Goal: Task Accomplishment & Management: Use online tool/utility

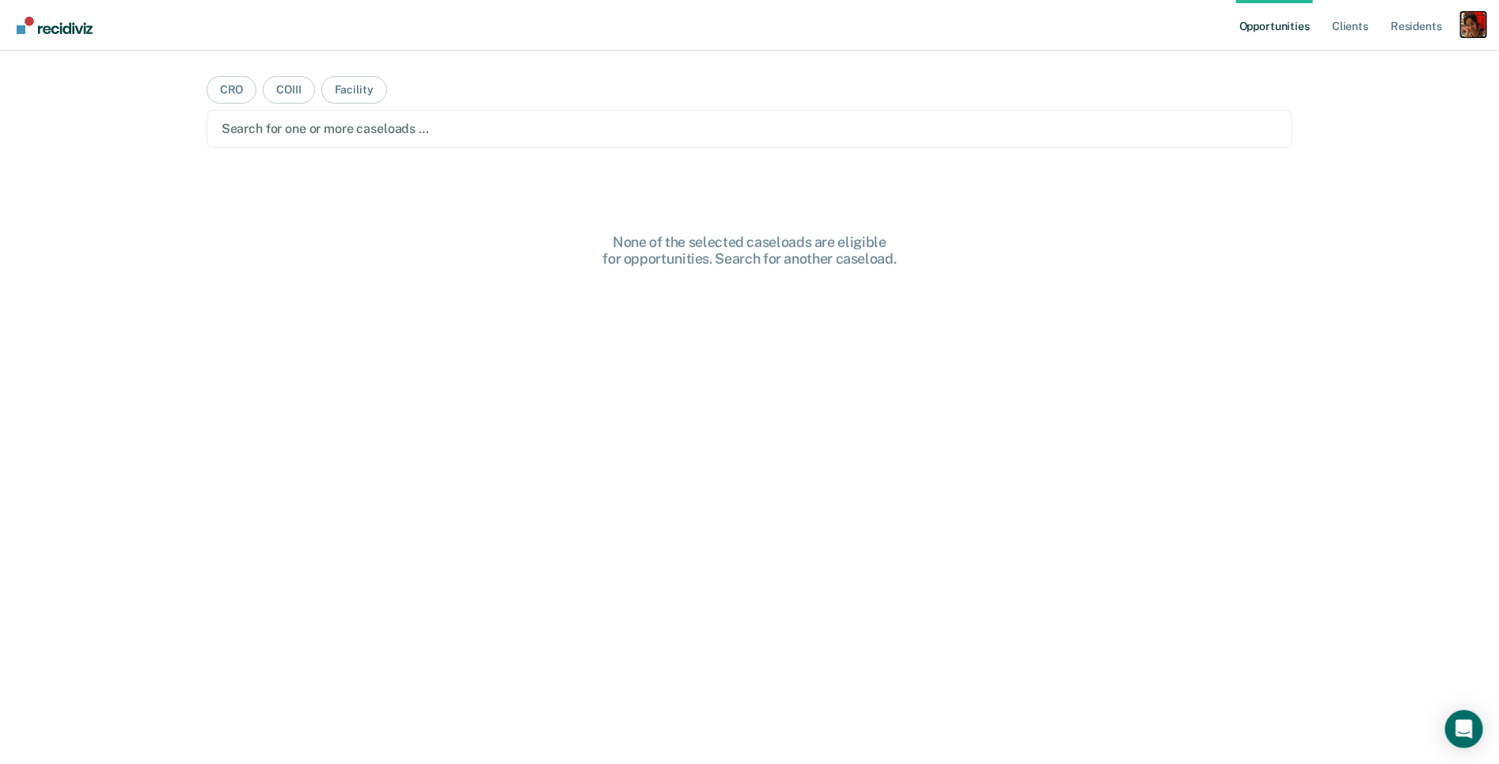
click at [1472, 15] on div "Profile dropdown button" at bounding box center [1473, 24] width 25 height 25
click at [1379, 67] on link "Profile" at bounding box center [1409, 64] width 127 height 13
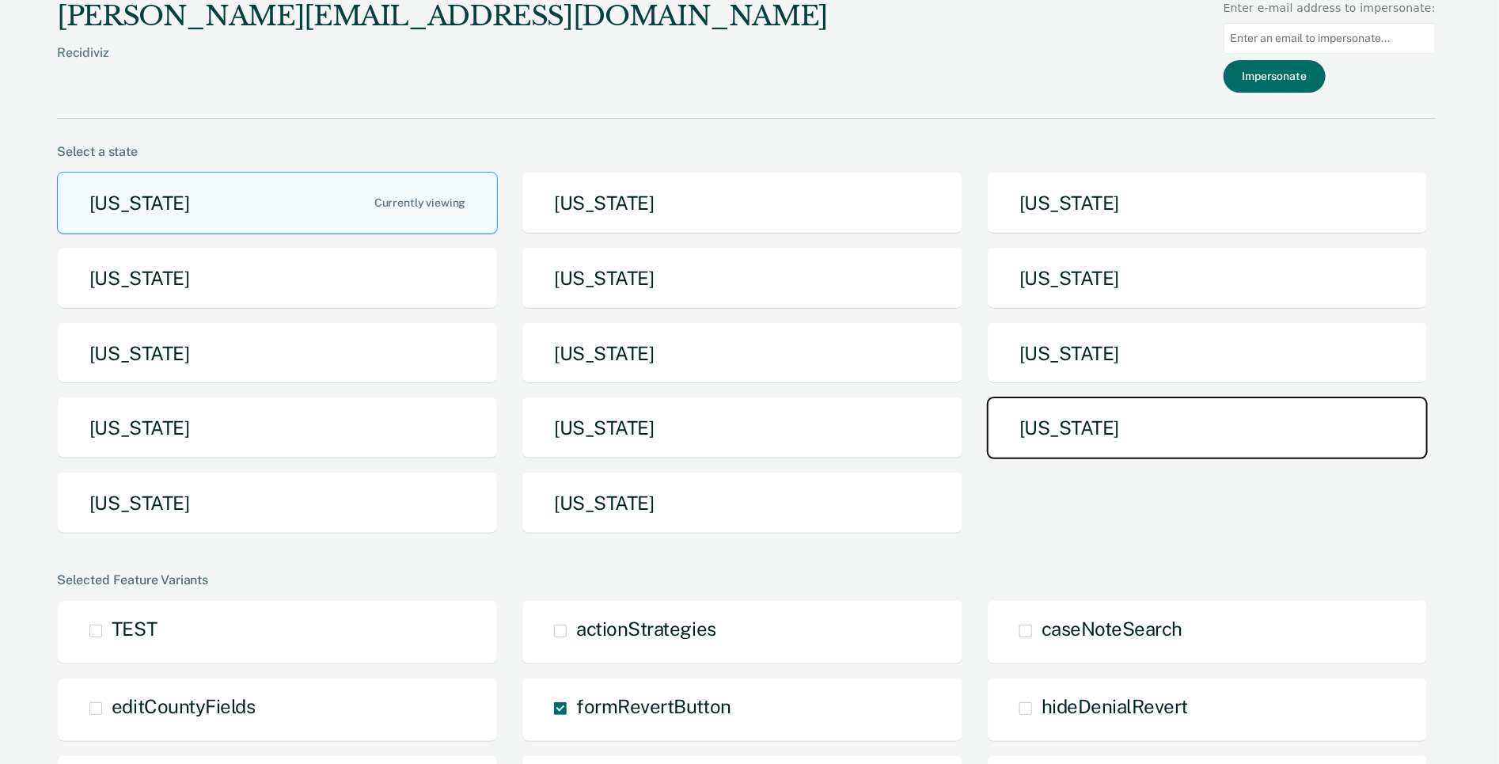
click at [1106, 416] on button "[US_STATE]" at bounding box center [1207, 427] width 441 height 63
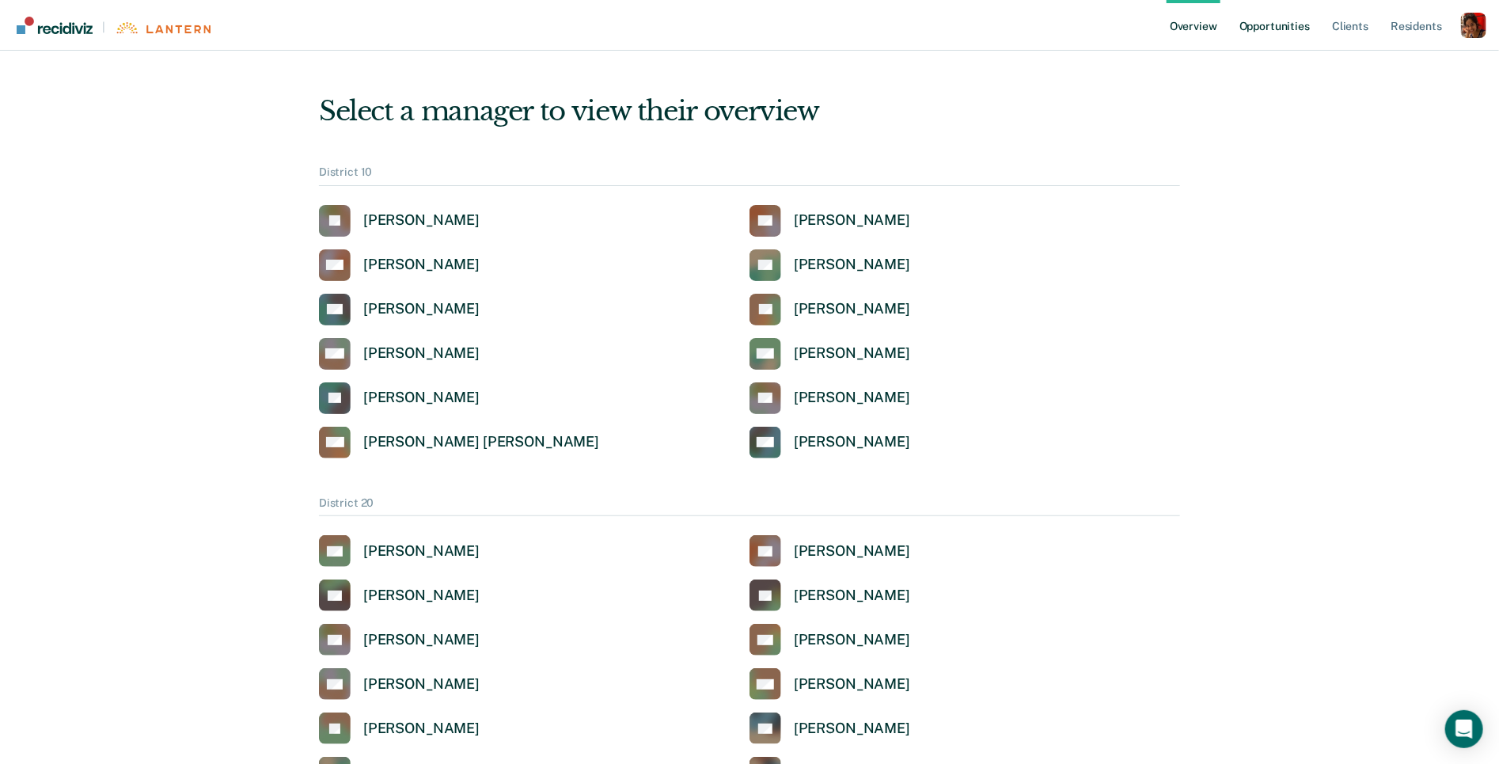
click at [1280, 33] on link "Opportunities" at bounding box center [1274, 25] width 77 height 51
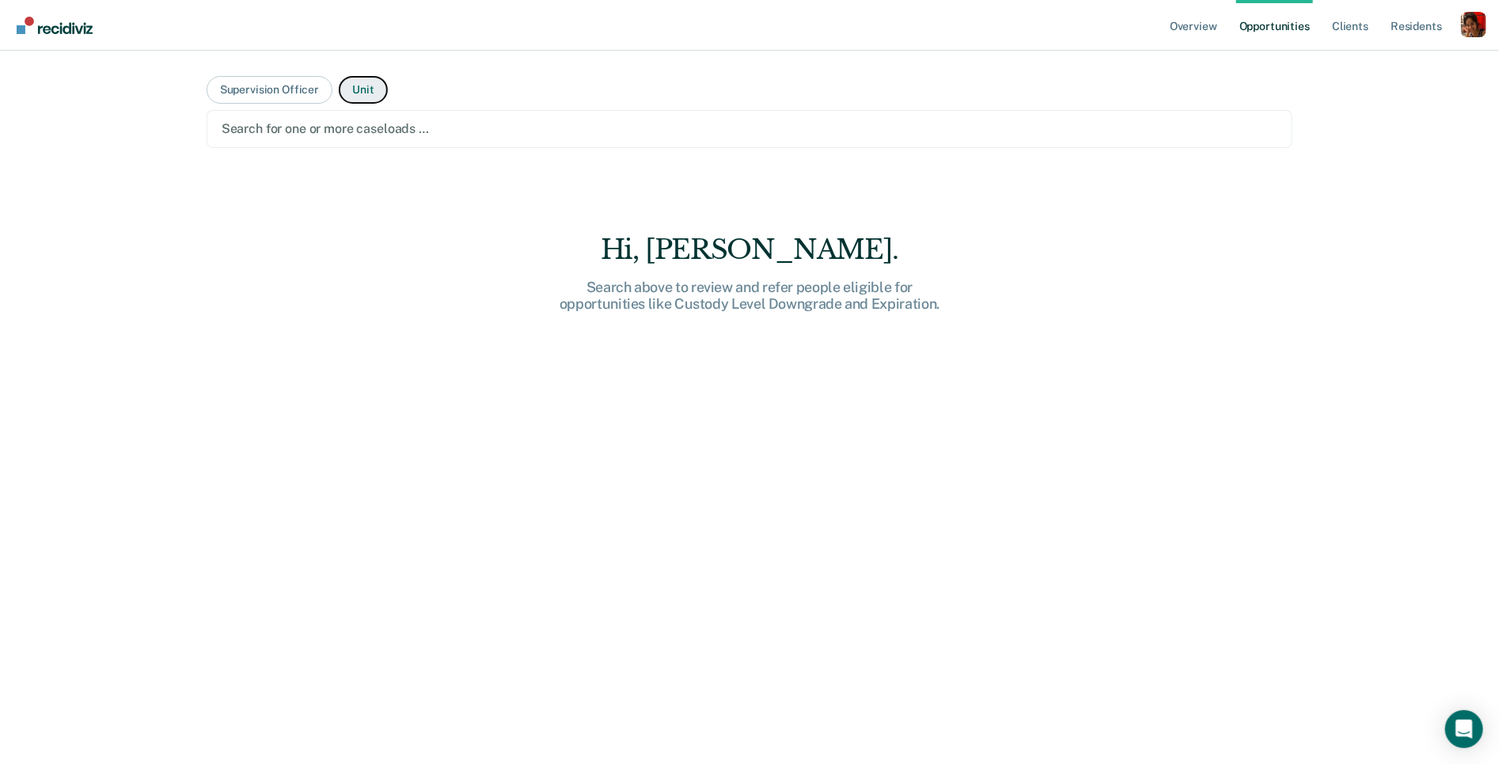
click at [339, 94] on button "Unit" at bounding box center [363, 90] width 48 height 28
click at [337, 134] on div at bounding box center [750, 128] width 1056 height 18
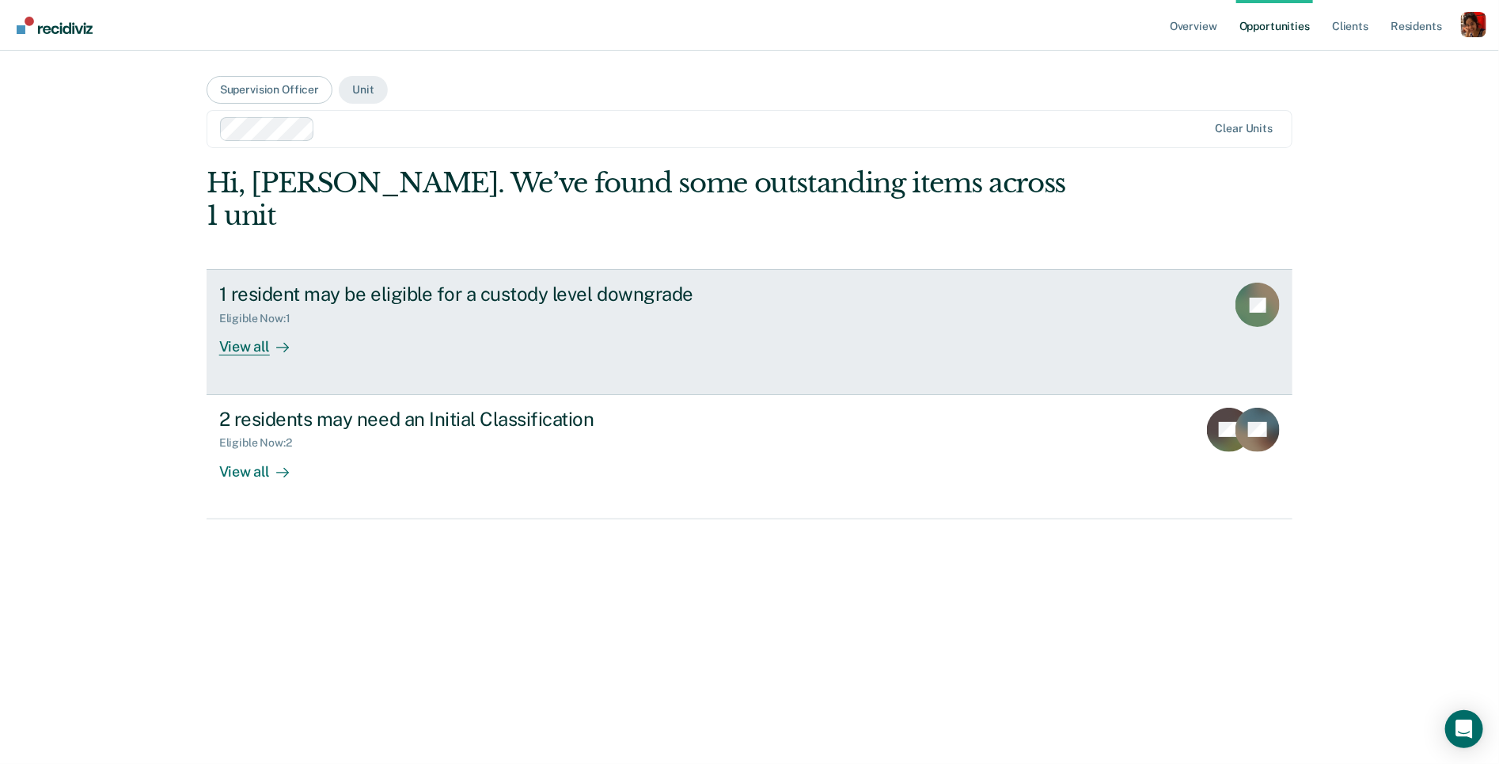
click at [254, 325] on div "View all" at bounding box center [263, 340] width 89 height 31
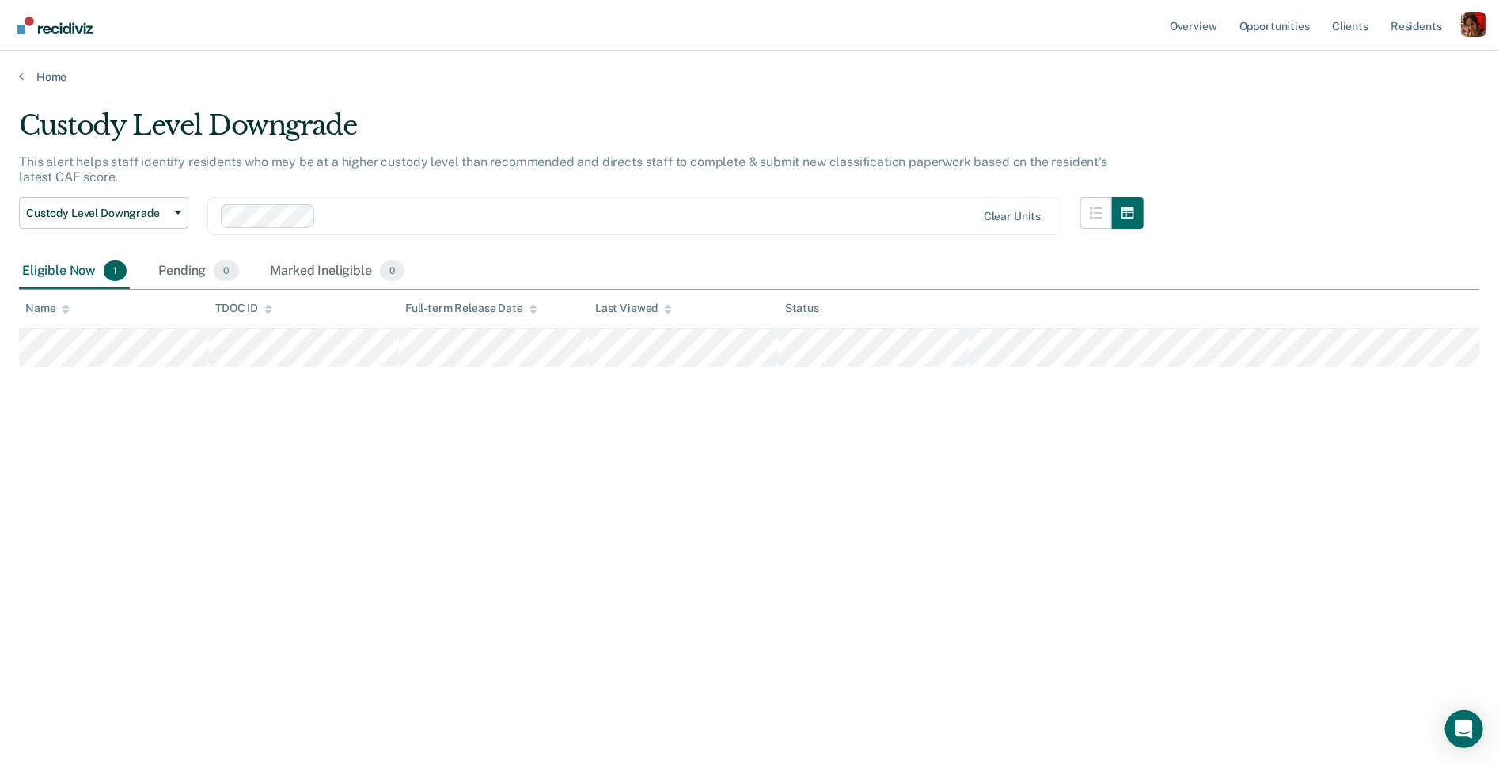
click at [28, 87] on main "Custody Level Downgrade This alert helps staff identify residents who may be at…" at bounding box center [749, 421] width 1499 height 675
click at [22, 77] on icon at bounding box center [21, 76] width 5 height 13
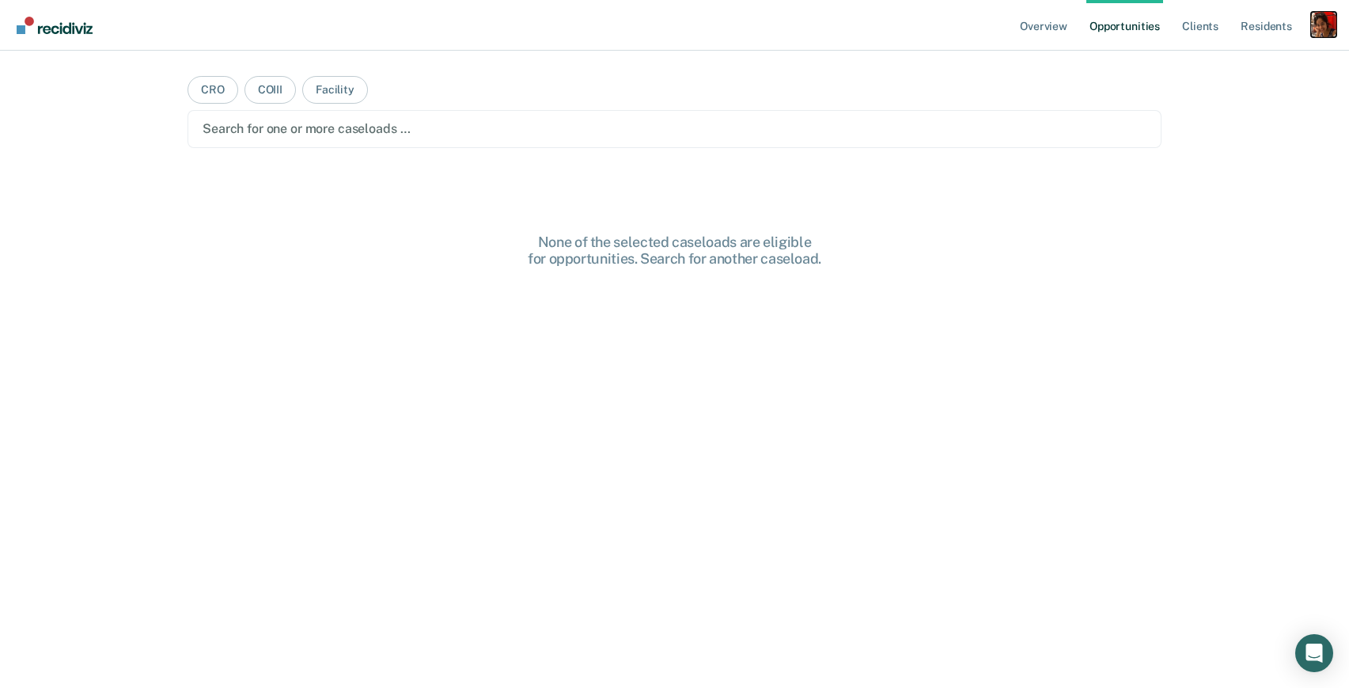
click at [1311, 17] on div "Profile dropdown button" at bounding box center [1323, 24] width 25 height 25
click at [1266, 62] on link "Profile" at bounding box center [1259, 64] width 127 height 13
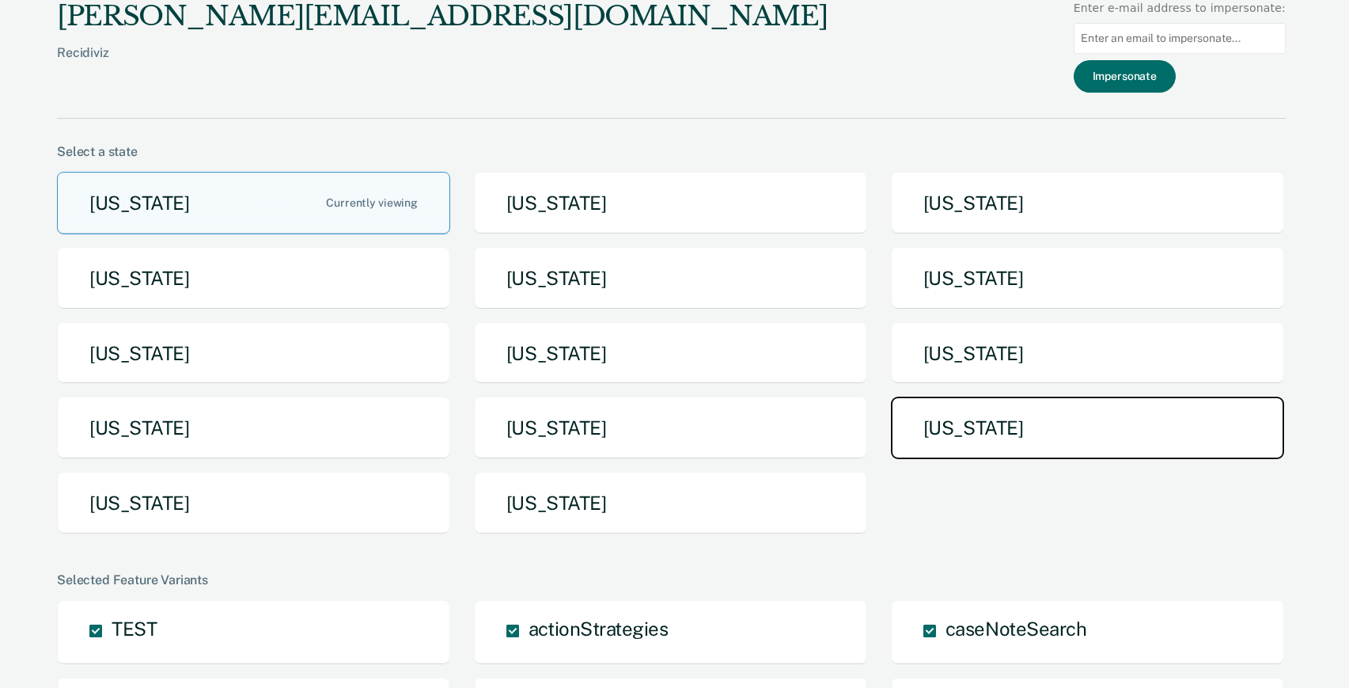
click at [999, 452] on button "[US_STATE]" at bounding box center [1087, 427] width 393 height 63
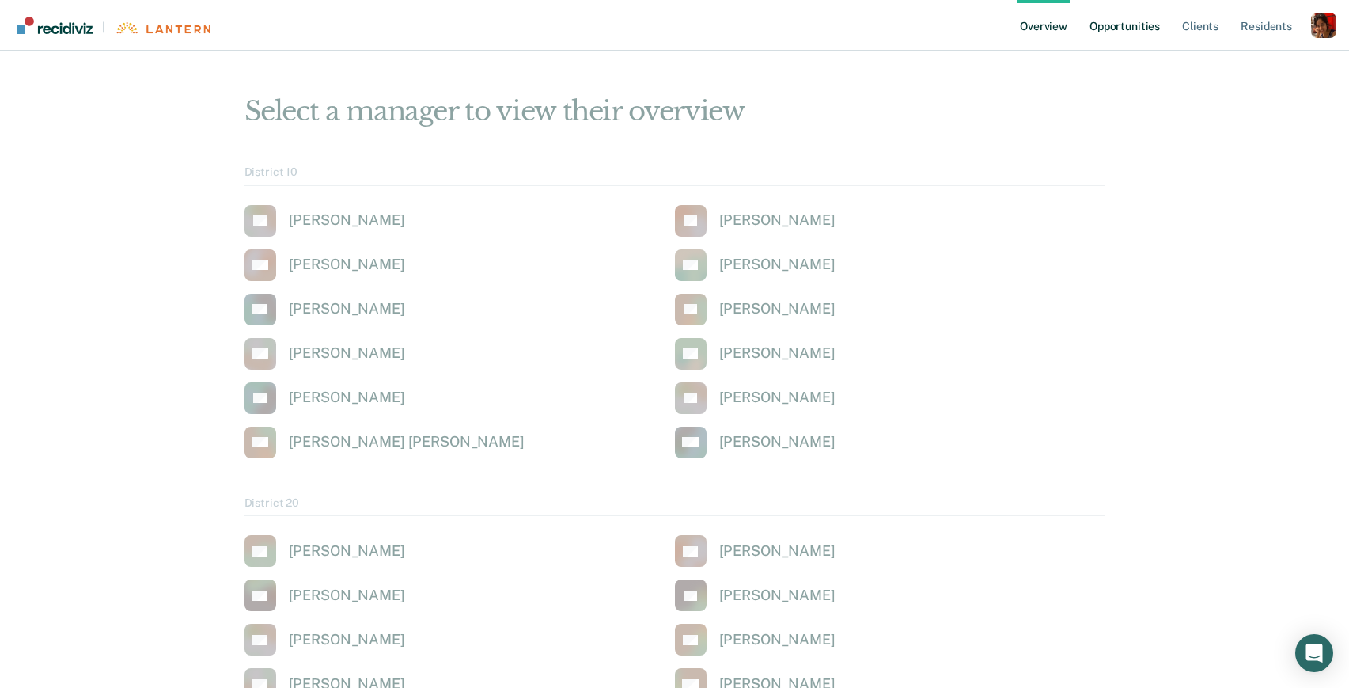
click at [1134, 29] on link "Opportunities" at bounding box center [1124, 25] width 77 height 51
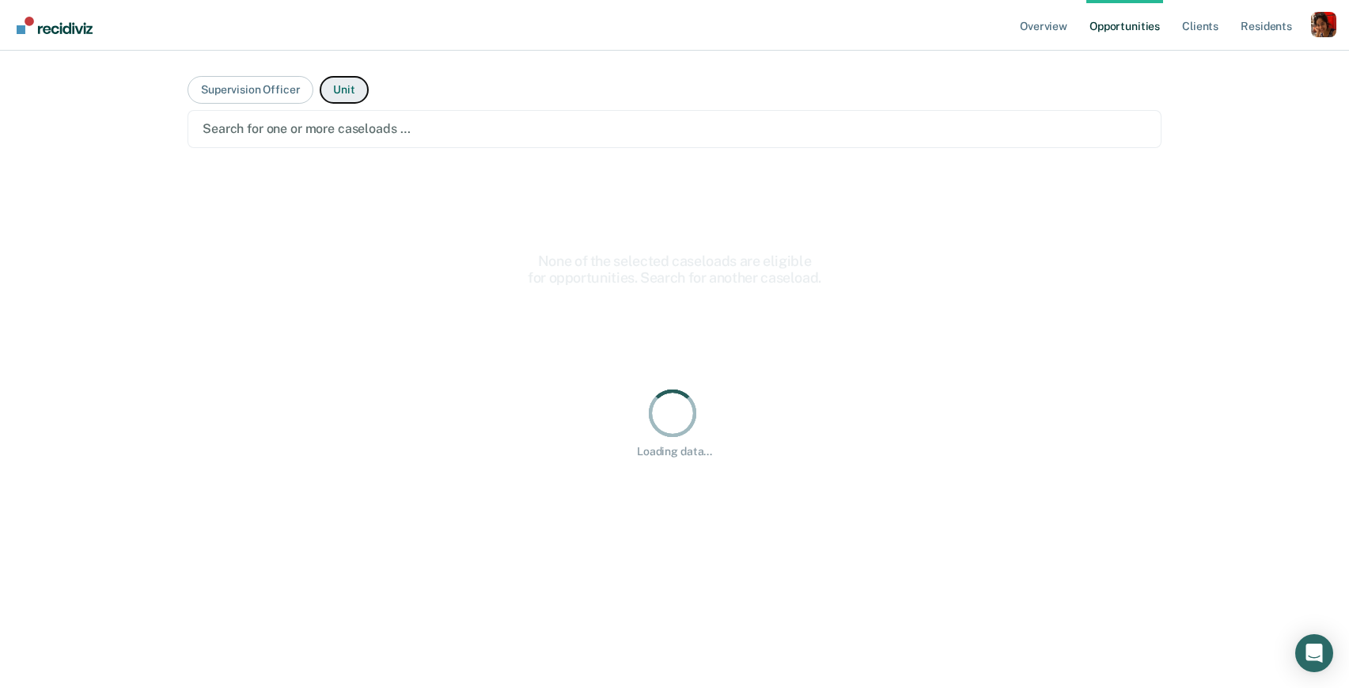
click at [343, 89] on button "Unit" at bounding box center [344, 90] width 48 height 28
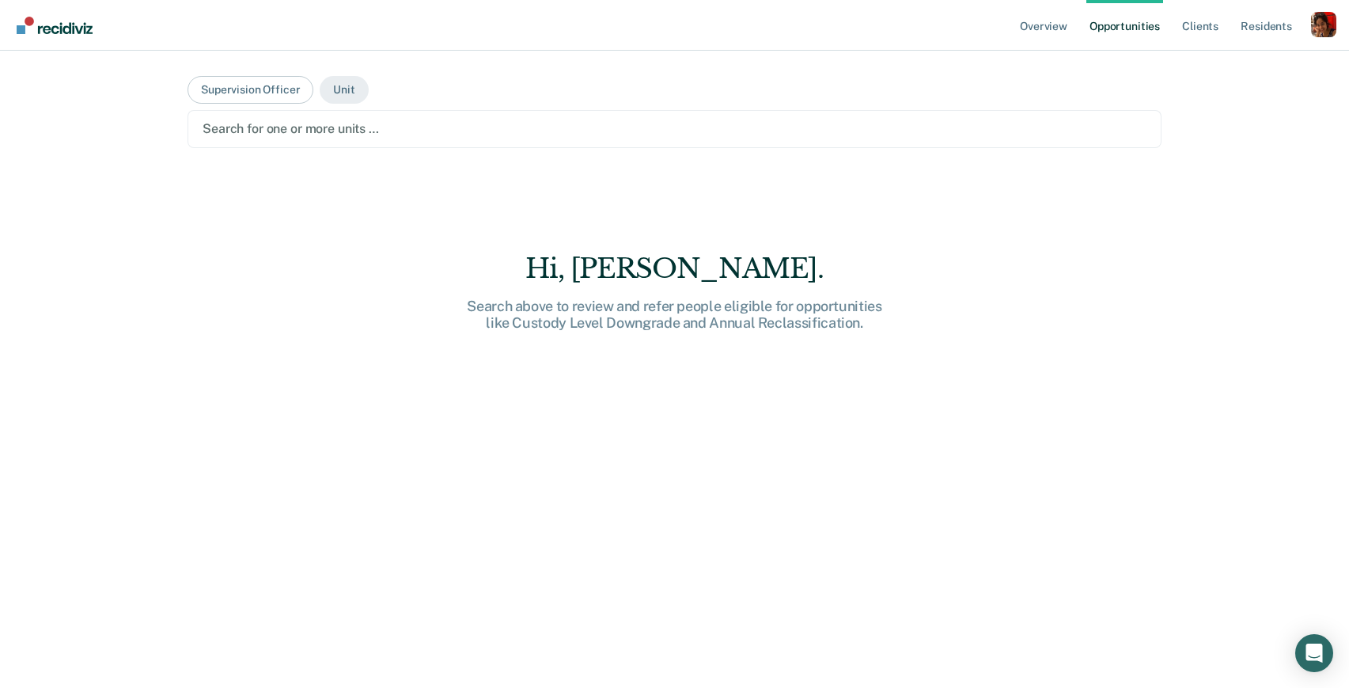
click at [339, 118] on div "Search for one or more units …" at bounding box center [674, 128] width 947 height 21
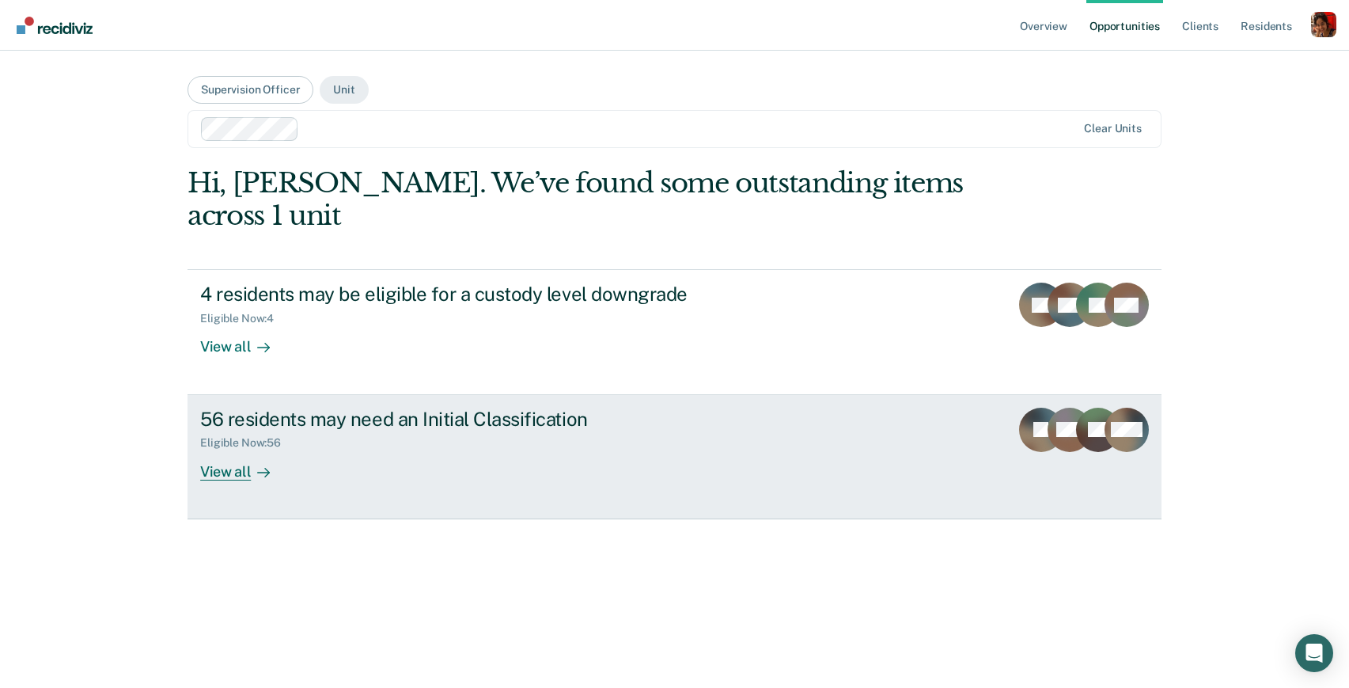
click at [252, 473] on div at bounding box center [260, 471] width 19 height 18
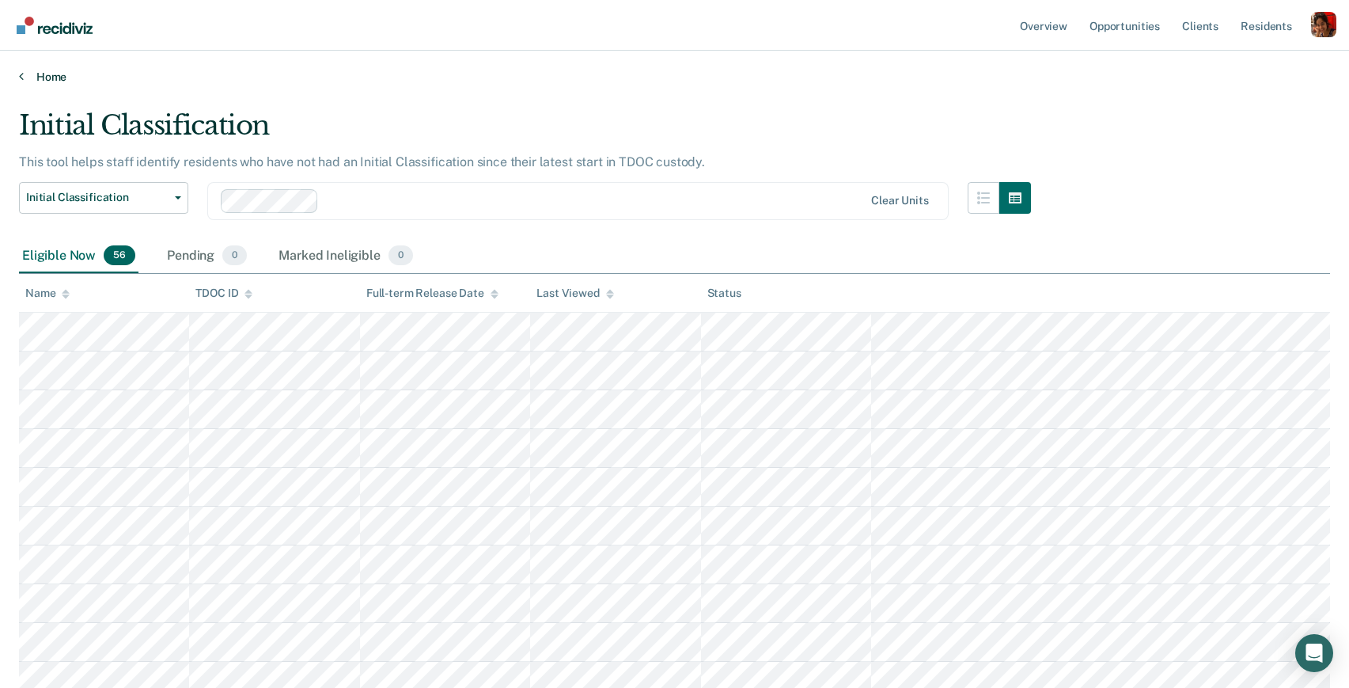
click at [48, 73] on link "Home" at bounding box center [674, 77] width 1311 height 14
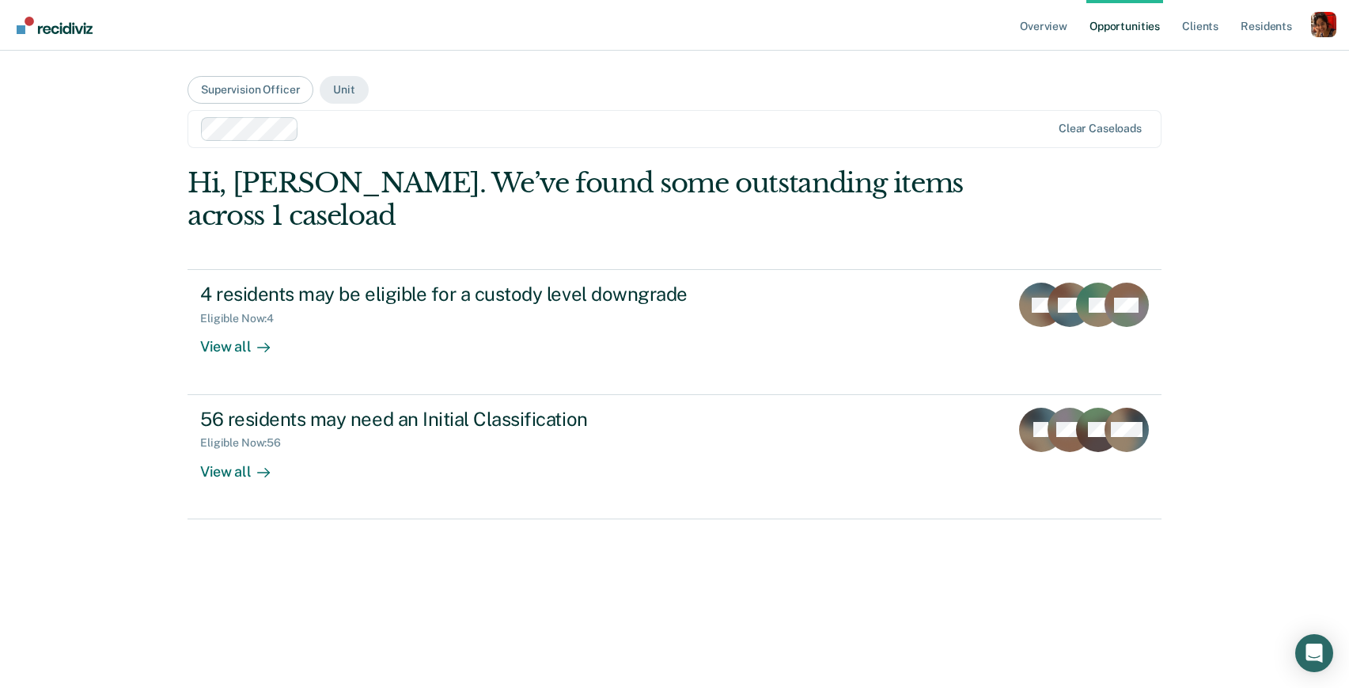
click at [304, 127] on div at bounding box center [626, 129] width 851 height 24
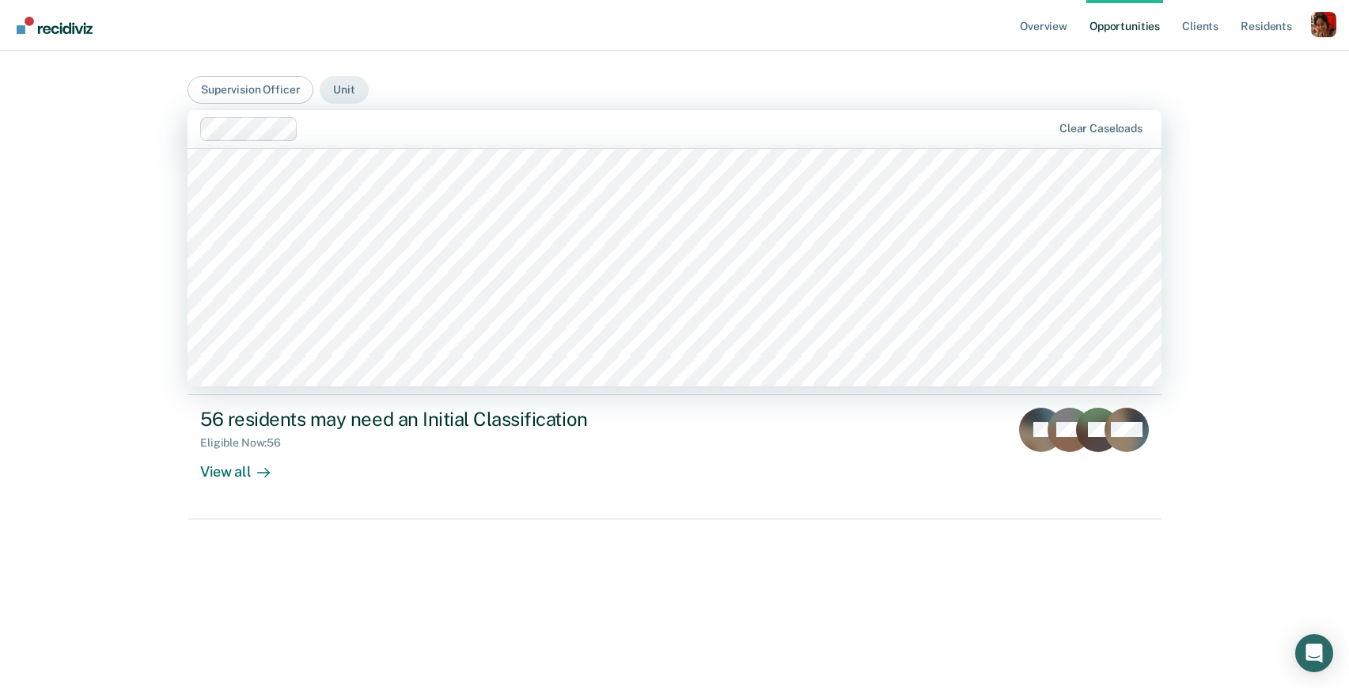
scroll to position [1035, 0]
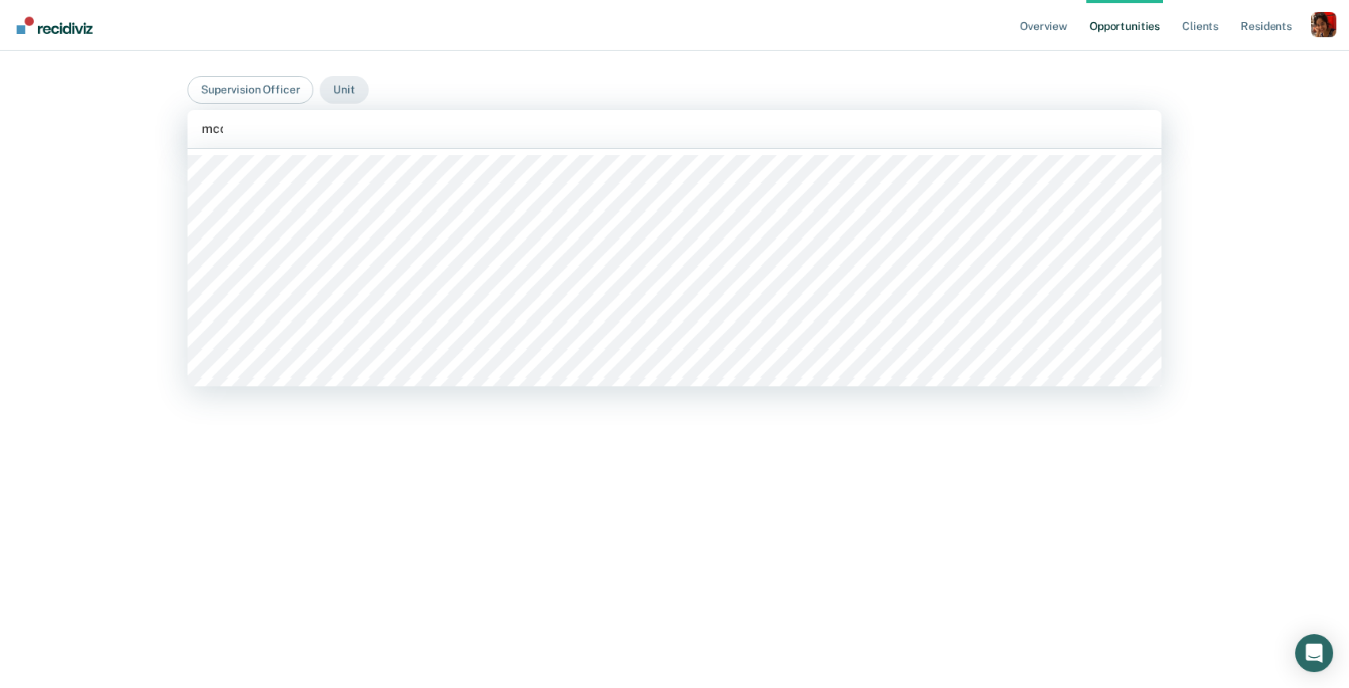
type input "mccx"
type input "mcc"
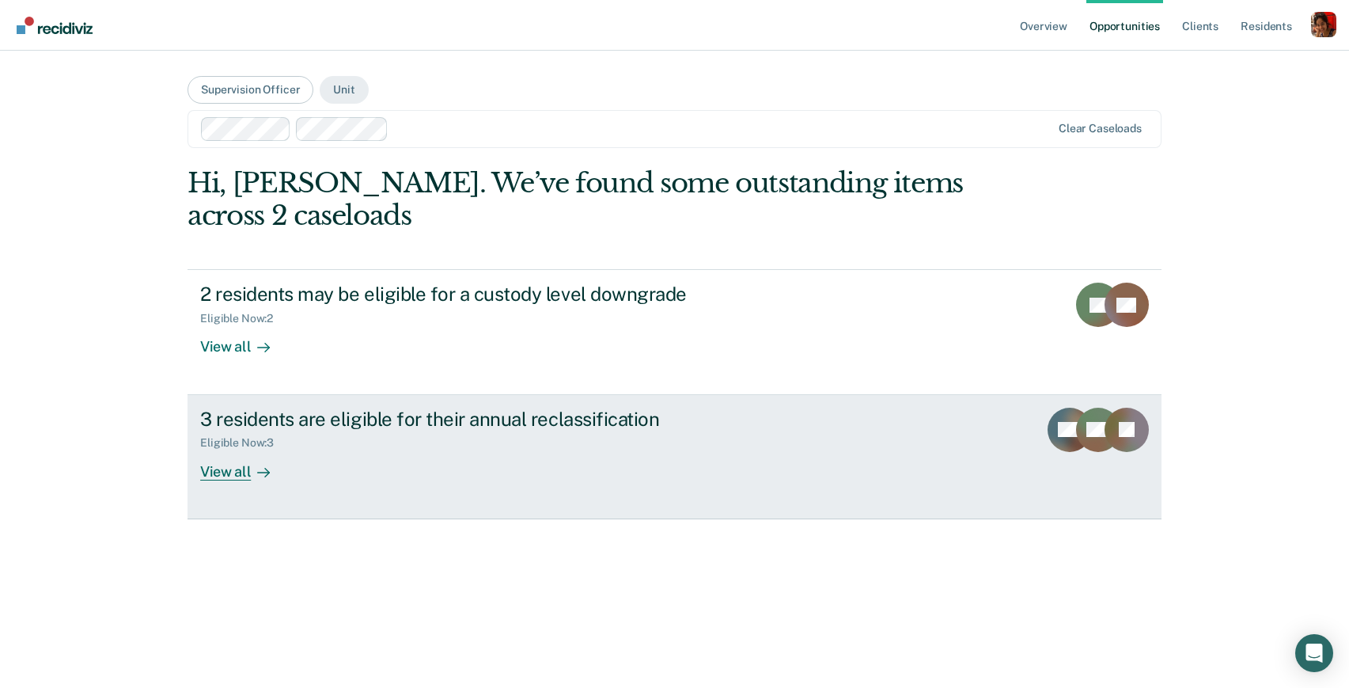
click at [207, 485] on link "3 residents are eligible for their annual reclassification Eligible Now : 3 Vie…" at bounding box center [675, 457] width 974 height 124
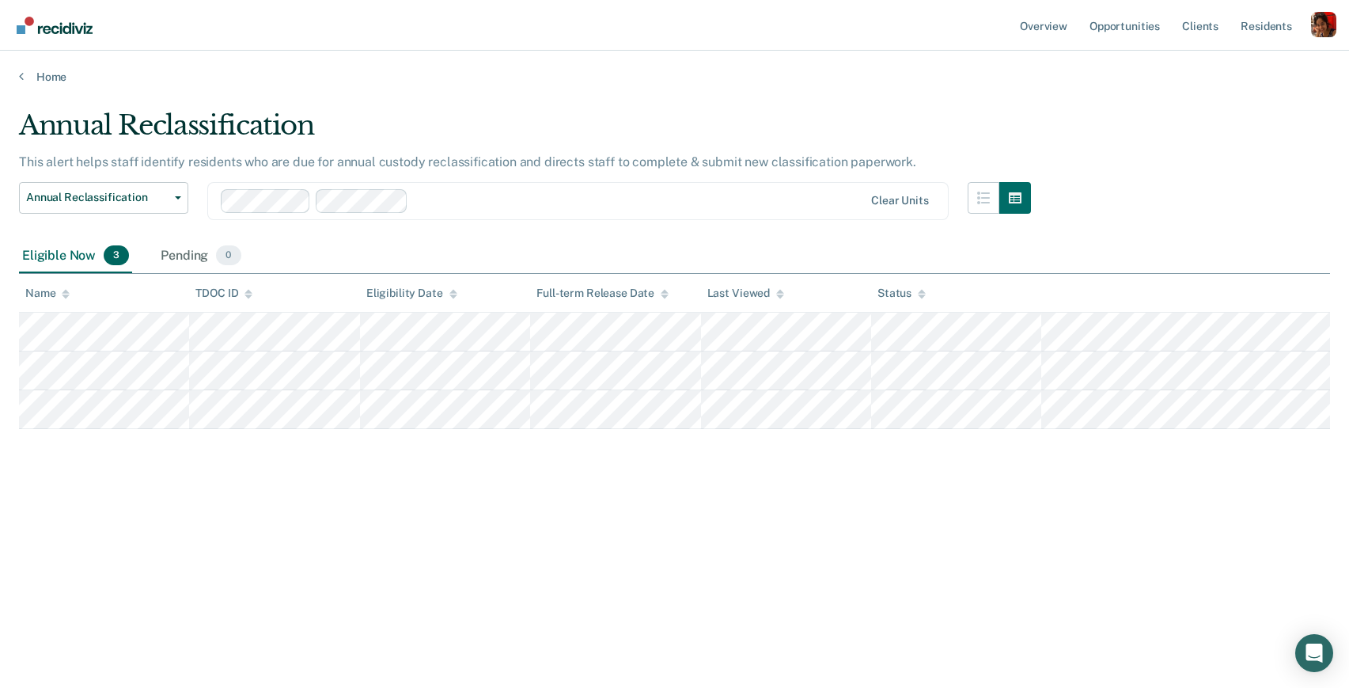
click at [854, 433] on div "Annual Reclassification This alert helps staff identify residents who are due f…" at bounding box center [674, 339] width 1311 height 460
